Goal: Communication & Community: Answer question/provide support

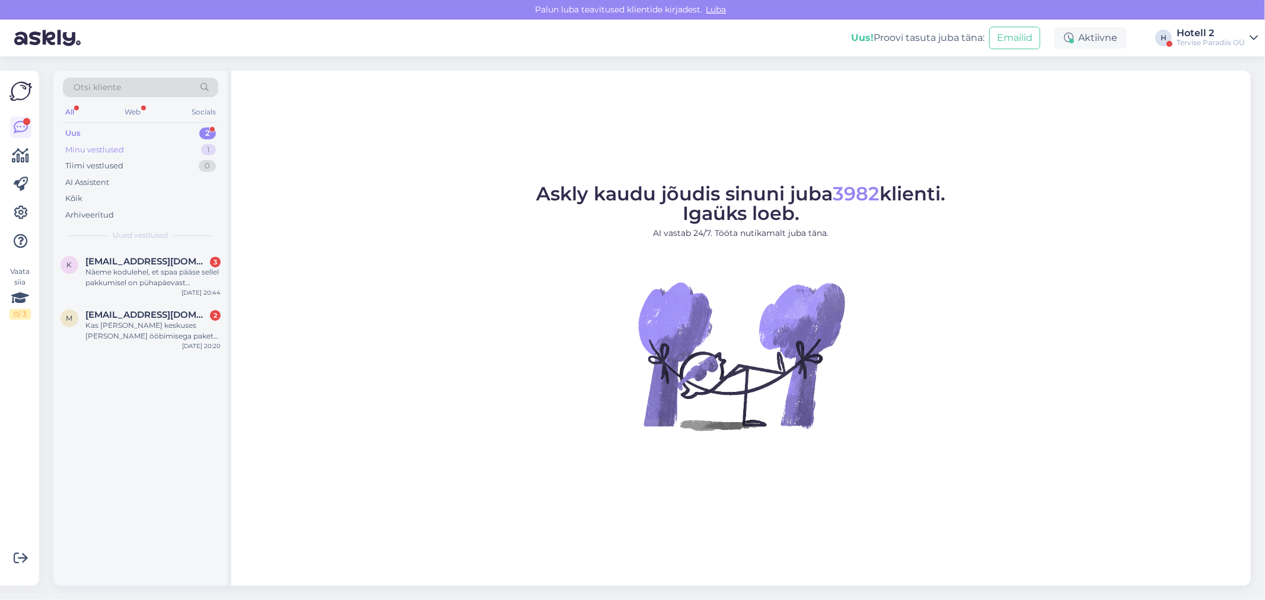
click at [131, 151] on div "Minu vestlused 1" at bounding box center [140, 150] width 155 height 17
click at [128, 135] on div "Uus 2" at bounding box center [140, 133] width 155 height 17
click at [177, 326] on div "Kas [PERSON_NAME] keskuses [PERSON_NAME] ööbimisega pakett, siis kas teil on ho…" at bounding box center [152, 330] width 135 height 21
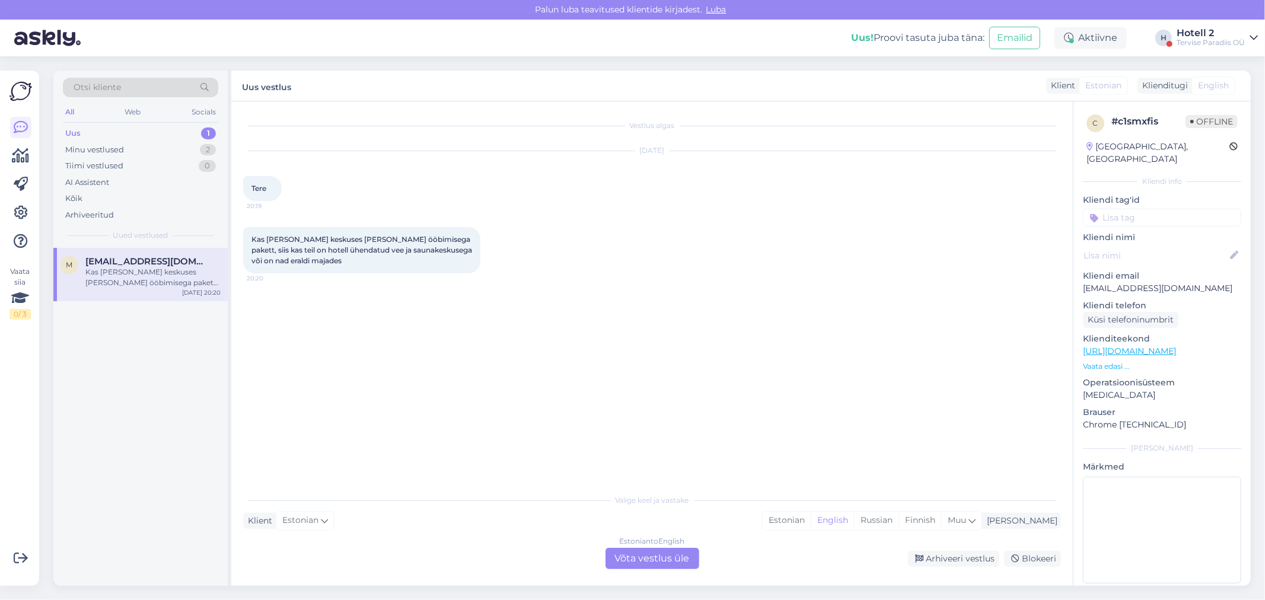
click at [629, 556] on div "Estonian to English Võta vestlus üle" at bounding box center [653, 558] width 94 height 21
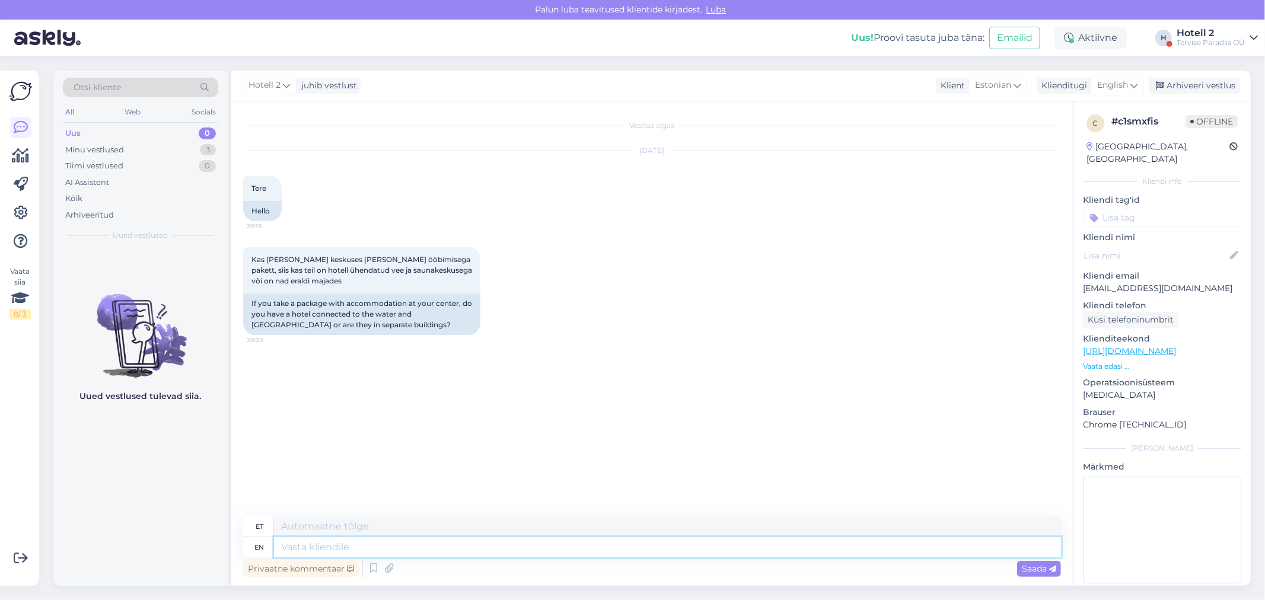
click at [323, 546] on textarea at bounding box center [667, 547] width 787 height 20
click at [1117, 84] on span "English" at bounding box center [1112, 85] width 31 height 13
type input "est"
click at [1095, 138] on link "Estonian" at bounding box center [1090, 138] width 130 height 19
click at [288, 544] on textarea at bounding box center [652, 545] width 818 height 25
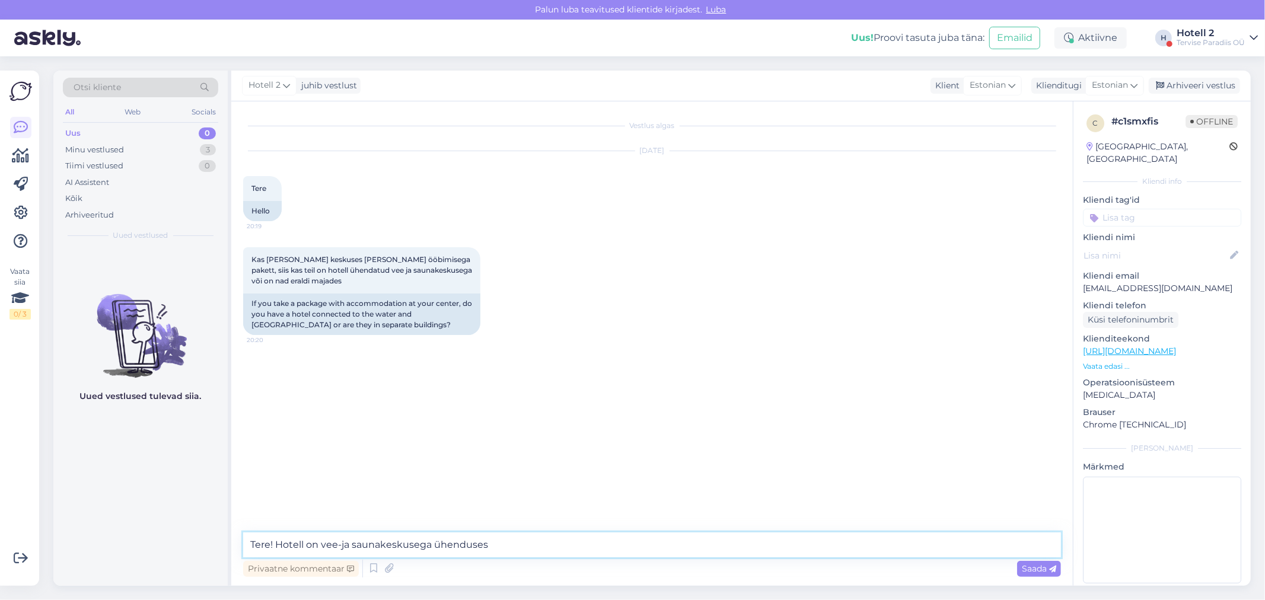
type textarea "Tere! Hotell on vee-ja saunakeskusega ühenduses."
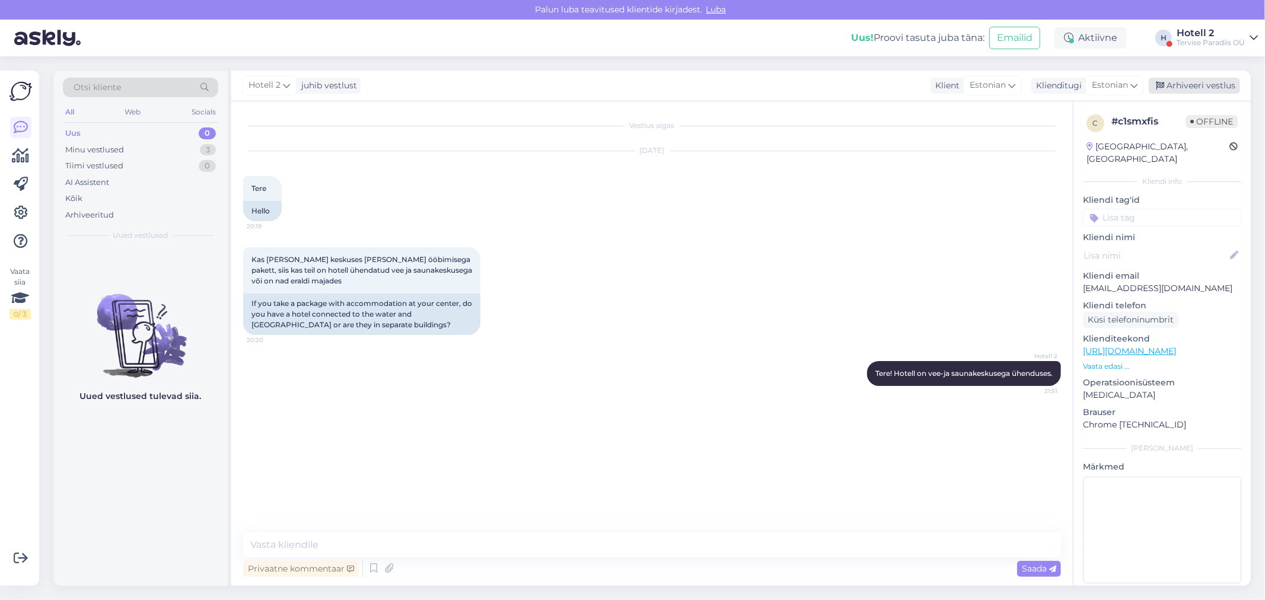
click at [1206, 87] on div "Arhiveeri vestlus" at bounding box center [1194, 86] width 91 height 16
click at [107, 151] on div "Minu vestlused" at bounding box center [94, 150] width 59 height 12
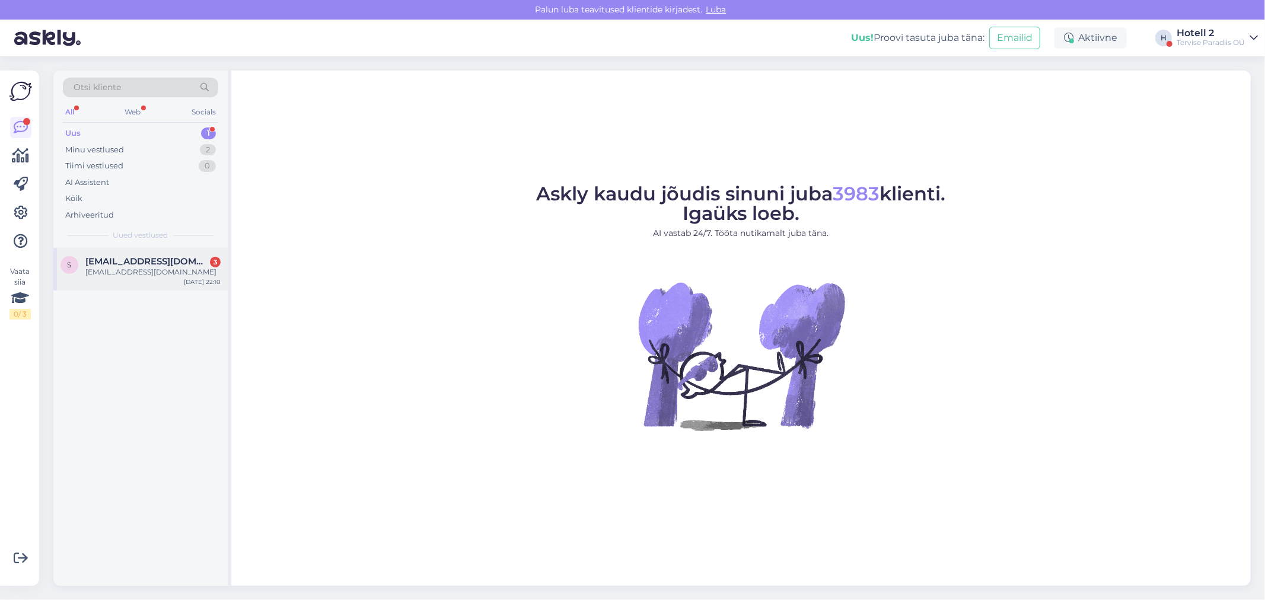
click at [165, 257] on span "[EMAIL_ADDRESS][DOMAIN_NAME]" at bounding box center [146, 261] width 123 height 11
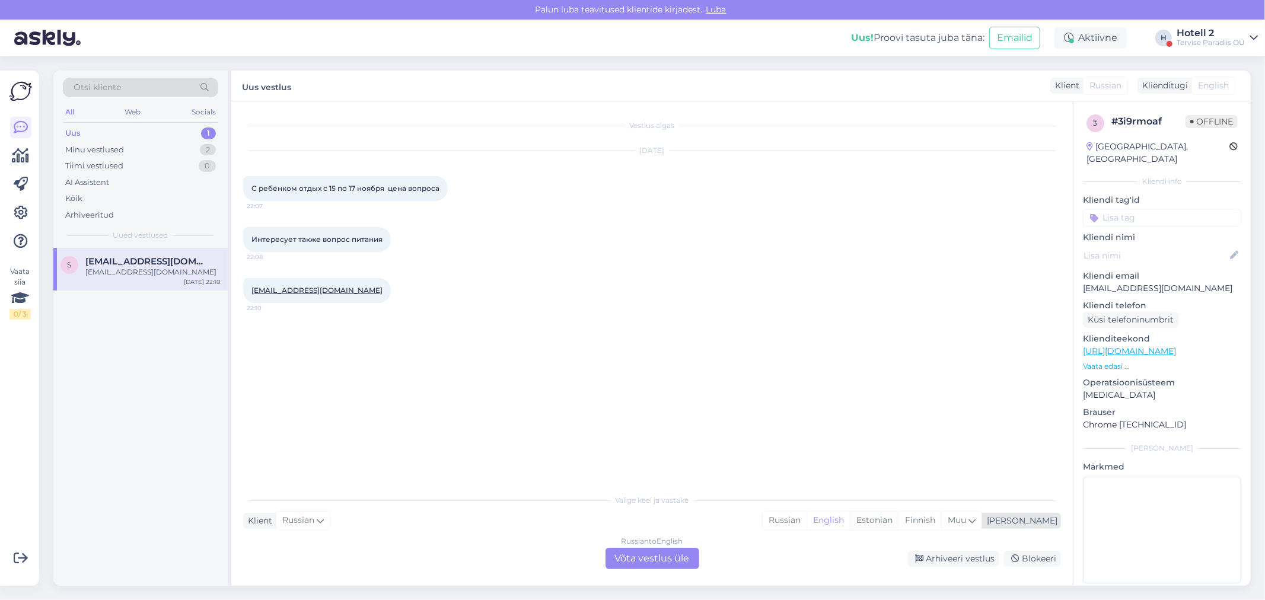
click at [898, 512] on div "Estonian" at bounding box center [874, 521] width 49 height 18
click at [657, 552] on div "Russian to Estonian Võta vestlus üle" at bounding box center [653, 558] width 94 height 21
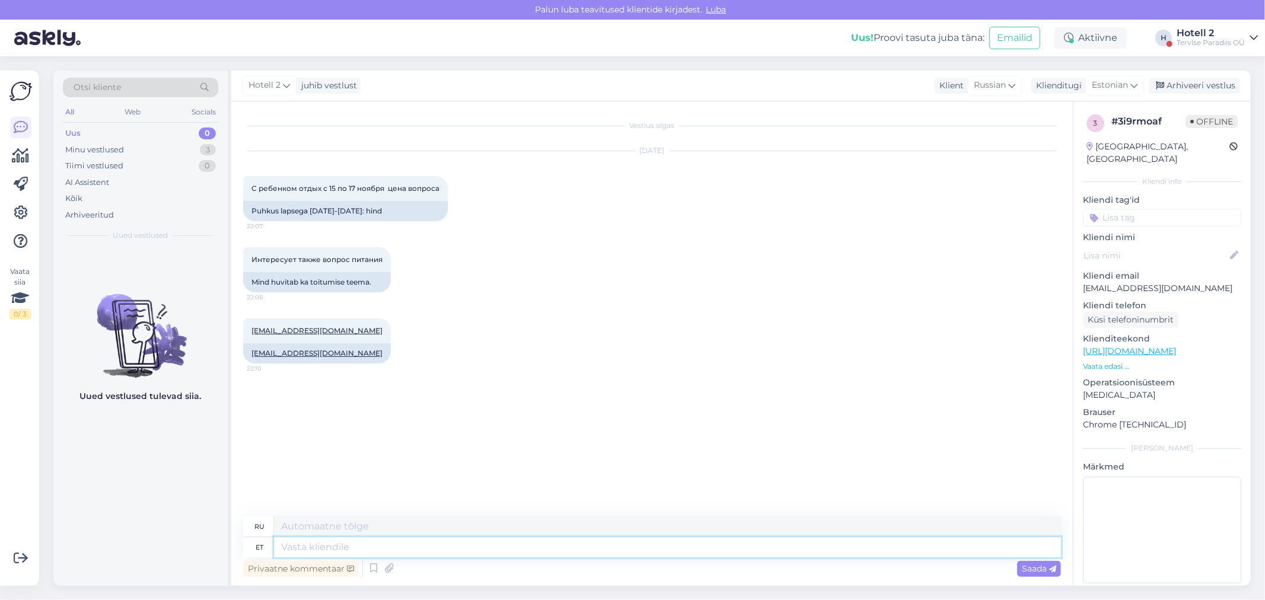
click at [352, 553] on textarea at bounding box center [667, 547] width 787 height 20
type textarea "Tere!"
type textarea "Привет"
type textarea "Tere!"
type textarea "Привет!"
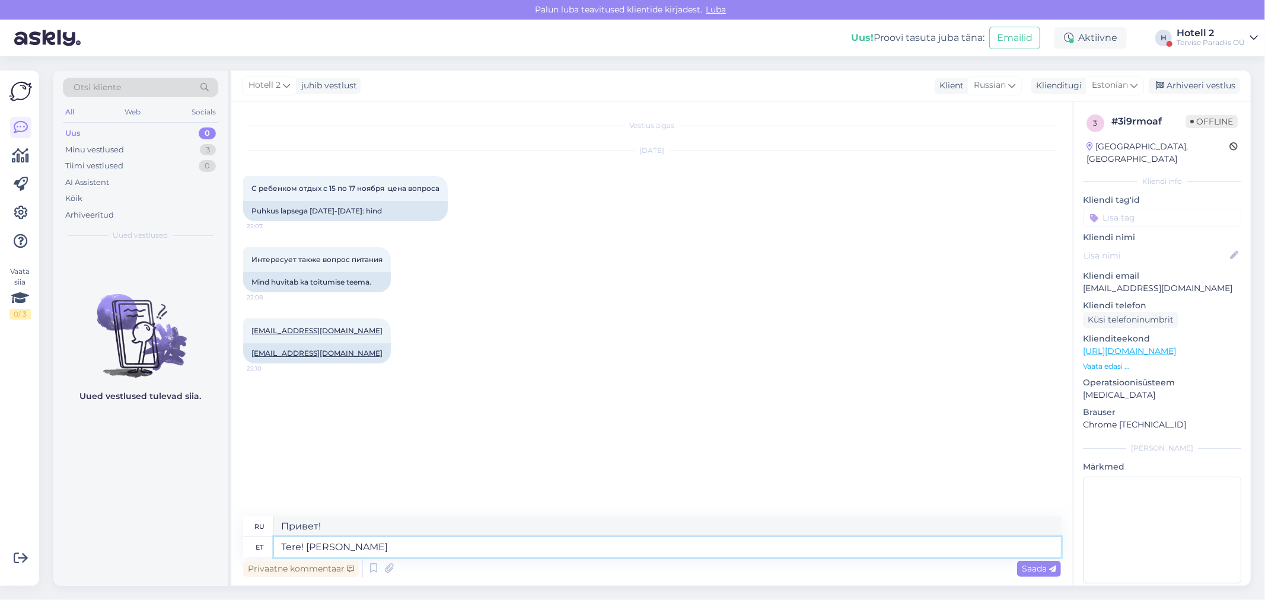
type textarea "Tere! Hinna"
type textarea "Привет! Цена"
type textarea "Tere! Hinnapakkumiste"
type textarea "Здравствуйте! Для цитат"
type textarea "Tere! Hinnapakkumiste puhulö"
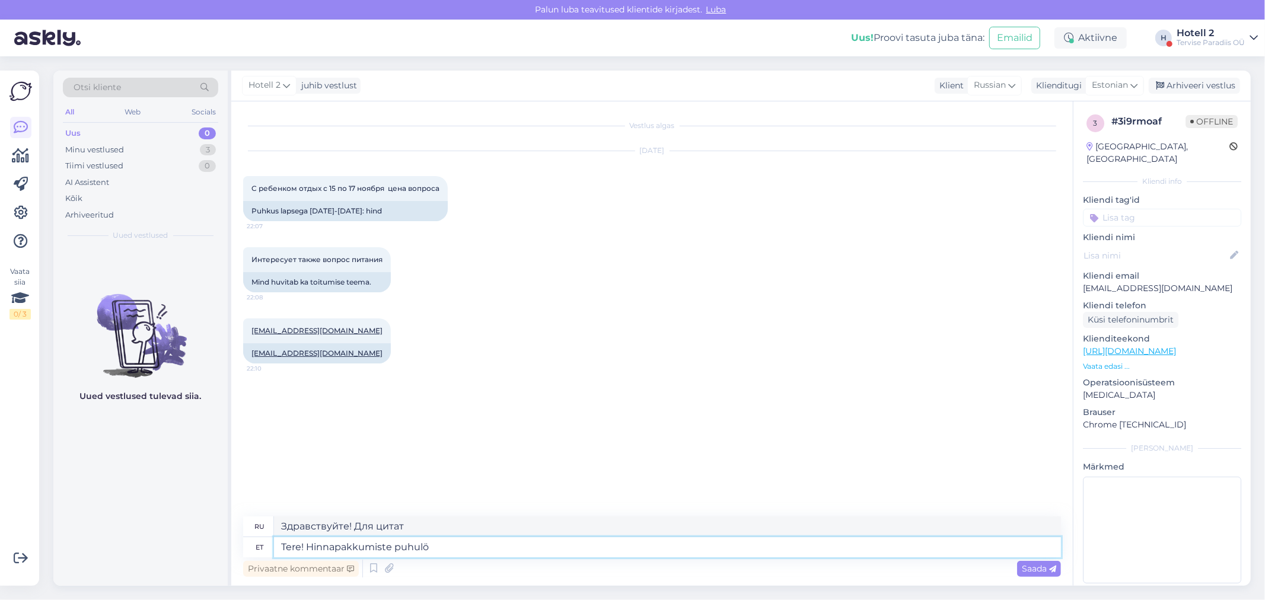
type textarea "Здравствуйте! Для получения ценовых предложений"
type textarea "Tere! Hinnapakkumiste puhul k"
type textarea "Привет! Для цитат"
type textarea "Tere! Hinnapakkumiste puhul kirjutage"
type textarea "Здравствуйте! Для уточнения цены пишите."
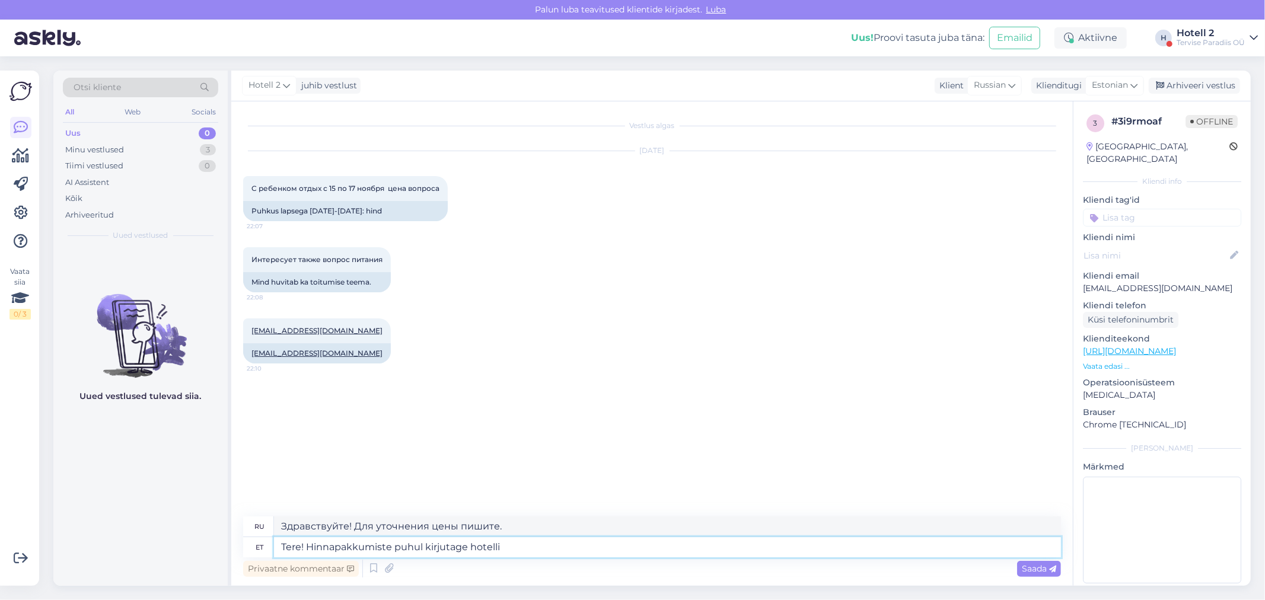
type textarea "Tere! Hinnapakkumiste puhul kirjutage hotelli"
type textarea "Здравствуйте! Чтобы узнать цену, напишите в отель."
type textarea "Tere! Hinnapakkumiste puhul kirjutage hotelli"
type textarea "Здравствуйте! Чтобы узнать цену, напишите, пожалуйста, в отель."
type textarea "Tere! Hinnapakkumiste puhul kirjutage hotelli e"
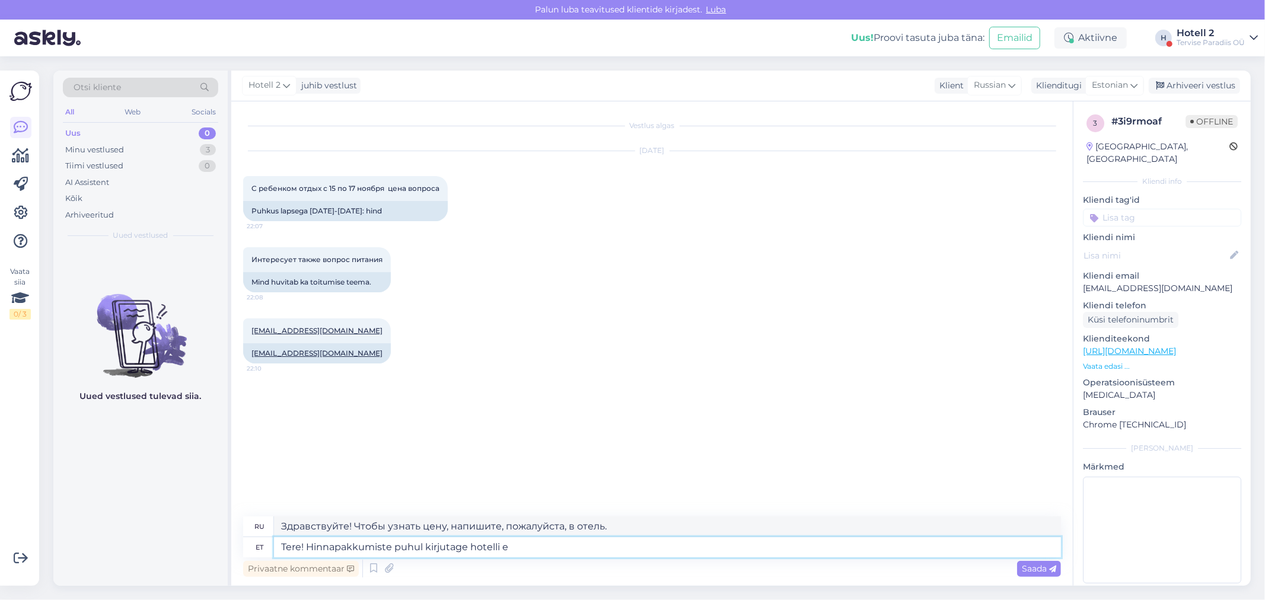
type textarea "Здравствуйте! Чтобы узнать цену, напишите в отель."
type textarea "Tere! Hinnapakkumiste puhul kirjutage hotelli emaili"
type textarea "Здравствуйте! Чтобы узнать цены, отправьте электронное письмо в отель."
type textarea "Tere! Hinnapakkumiste puhul kirjutage hotelli emaili"
type textarea "Здравствуйте! По вопросам ценовых предложений обращайтесь на электронную почту …"
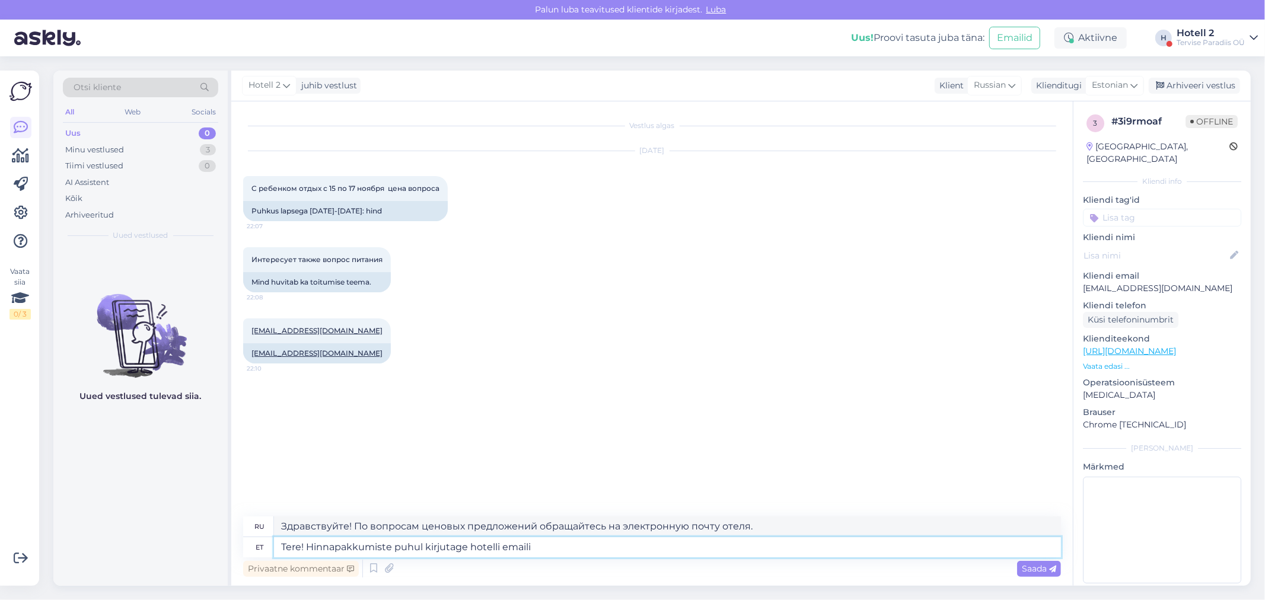
type textarea "Tere! Hinnapakkumiste puhul kirjutage hotelli email"
type textarea "Здравствуйте! Чтобы узнать цены, напишите на электронную почту отеля."
type textarea "Tere! Hinnapakkumiste puhul kirjutage hotelli emailile"
type textarea "Здравствуйте! По вопросам ценовых предложений обращайтесь на электронную почту …"
type textarea "Tere! Hinnapakkumiste puhul kirjutage hotelli emailile."
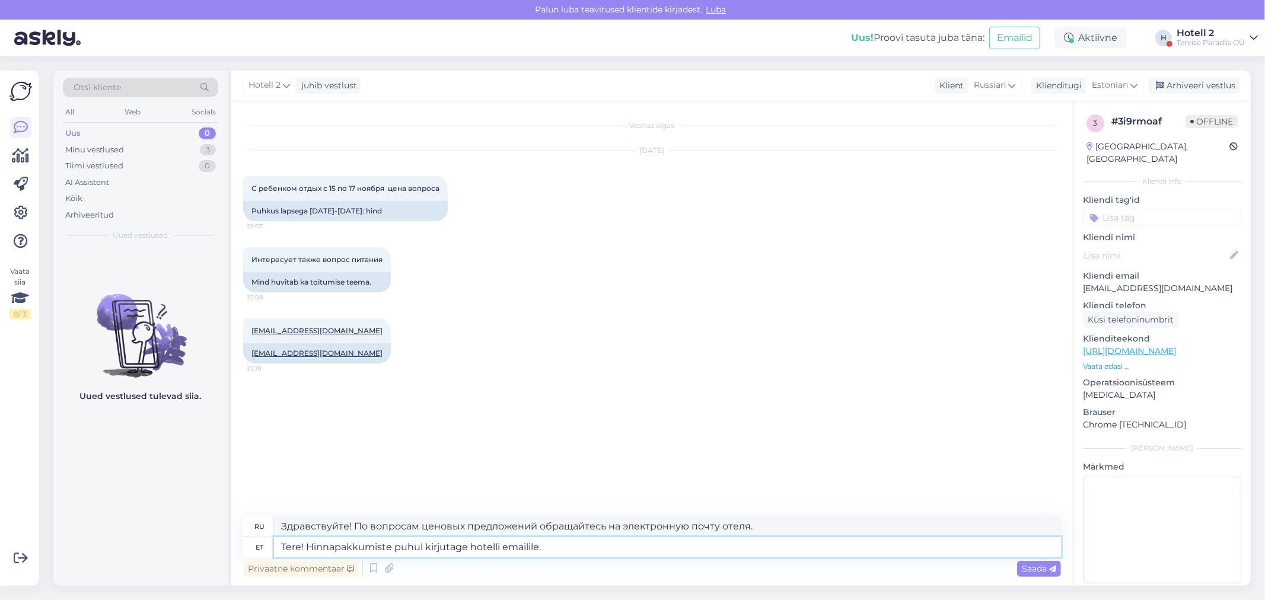
type textarea "Здравствуйте! Чтобы узнать цены, отправьте электронное письмо в отель."
type textarea "Tere! Hinnapakkumiste puhul kirjutage hotelli emailile. hotell"
type textarea "Здравствуйте! По вопросам ценовых предложений пишите на электронную почту отеля."
type textarea "Tere! Hinnapakkumiste puhul kirjutage hotelli emailile. hotell@s"
type textarea "Здравствуйте! По вопросам ценовых предложений пишите на электронную почту отеля…"
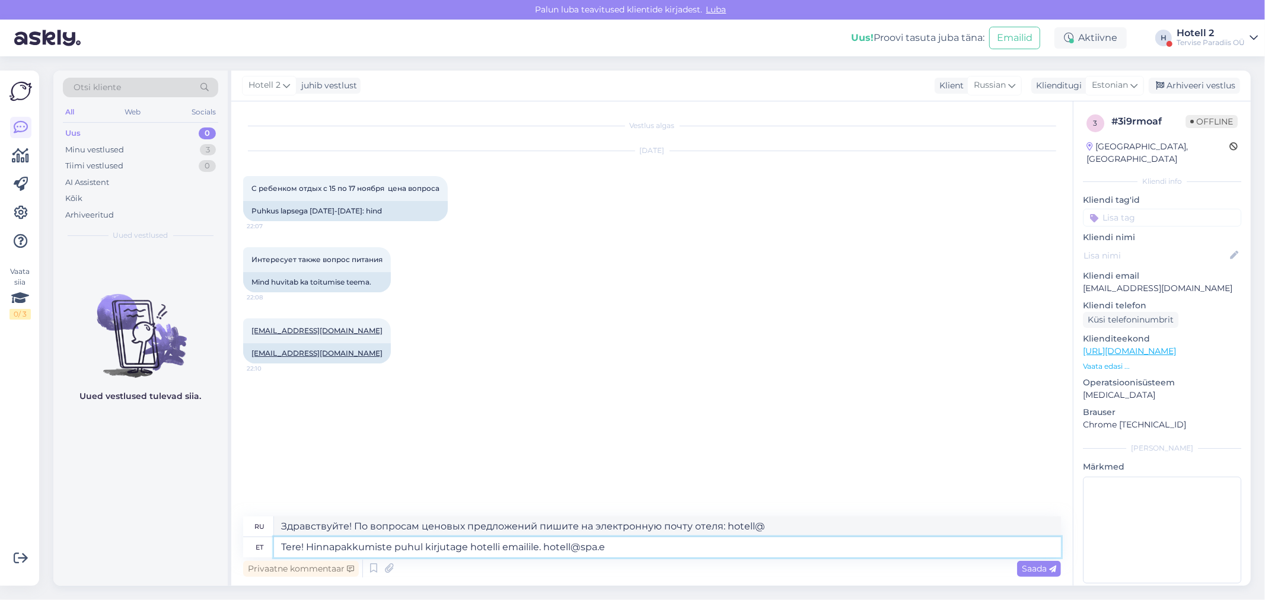
type textarea "Tere! Hinnapakkumiste puhul kirjutage hotelli emailile. [EMAIL_ADDRESS][DOMAIN_…"
type textarea "Здравствуйте! По вопросам ценовых предложений пишите на электронную почту отеля…"
type textarea "Tere! Hinnapakkumiste puhul kirjutage hotelli emailile. [EMAIL_ADDRESS][DOMAIN_…"
click at [1046, 566] on span "Saada" at bounding box center [1039, 568] width 34 height 11
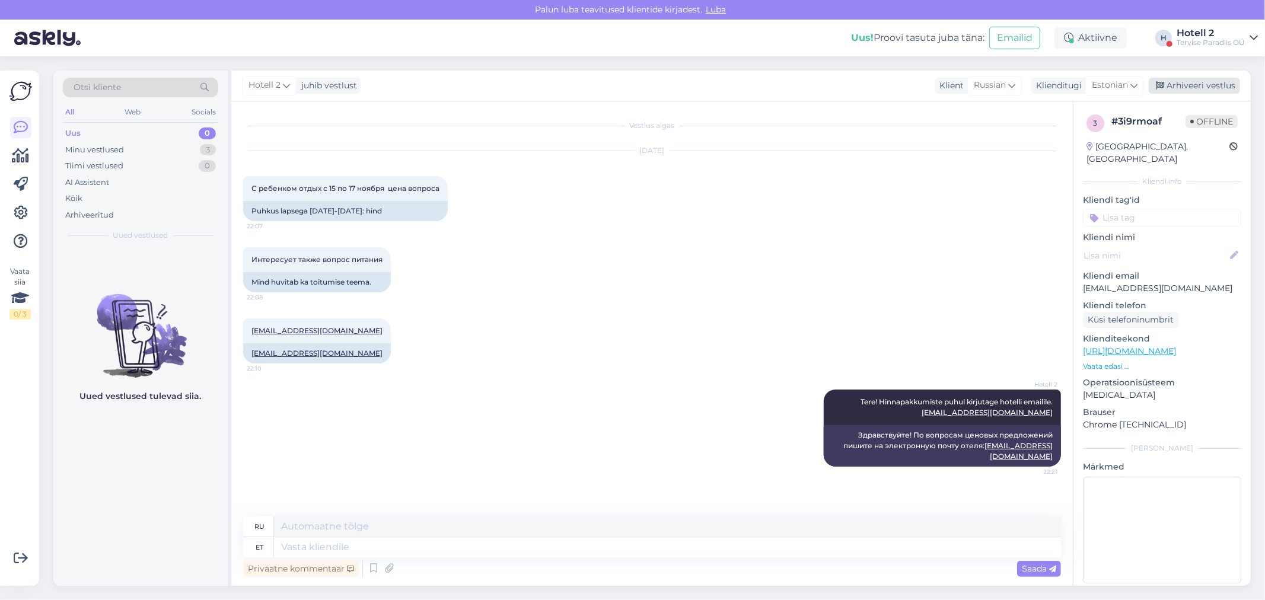
click at [1195, 81] on div "Arhiveeri vestlus" at bounding box center [1194, 86] width 91 height 16
